Goal: Task Accomplishment & Management: Use online tool/utility

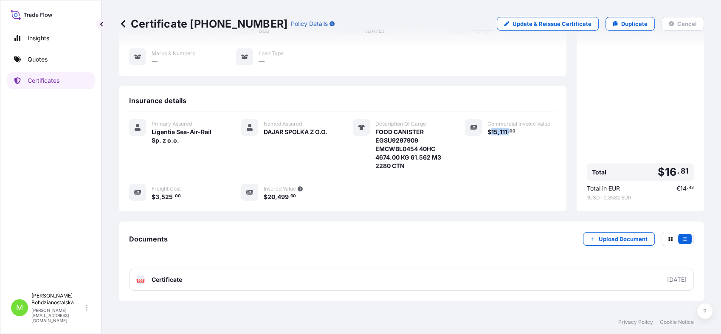
scroll to position [27, 0]
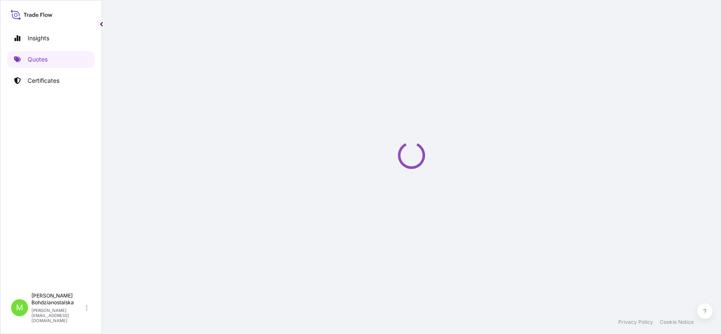
select select "Sea"
